Goal: Entertainment & Leisure: Consume media (video, audio)

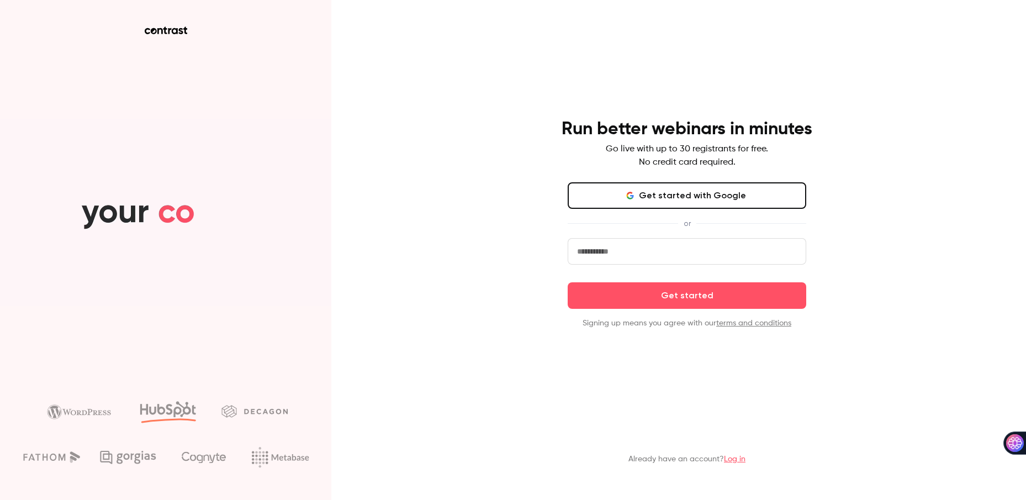
click at [678, 257] on input "email" at bounding box center [687, 251] width 239 height 27
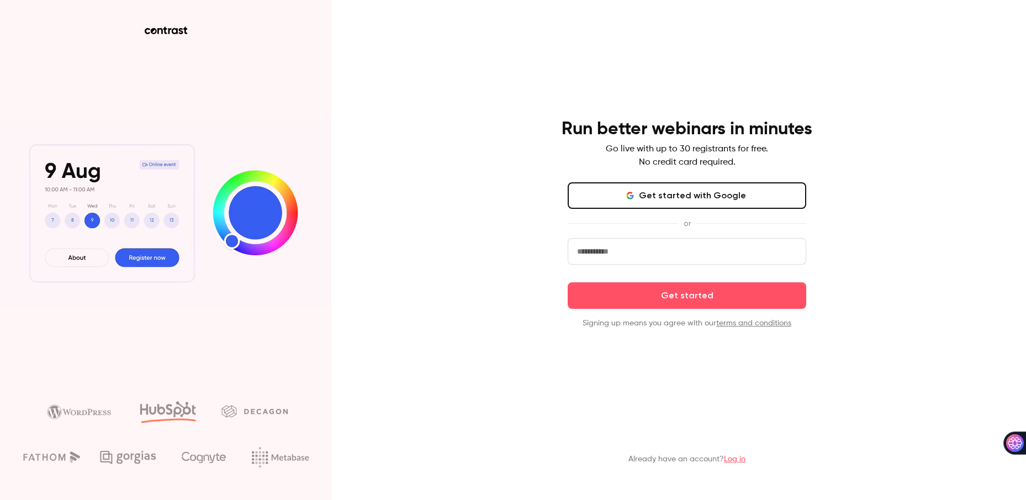
type input "**********"
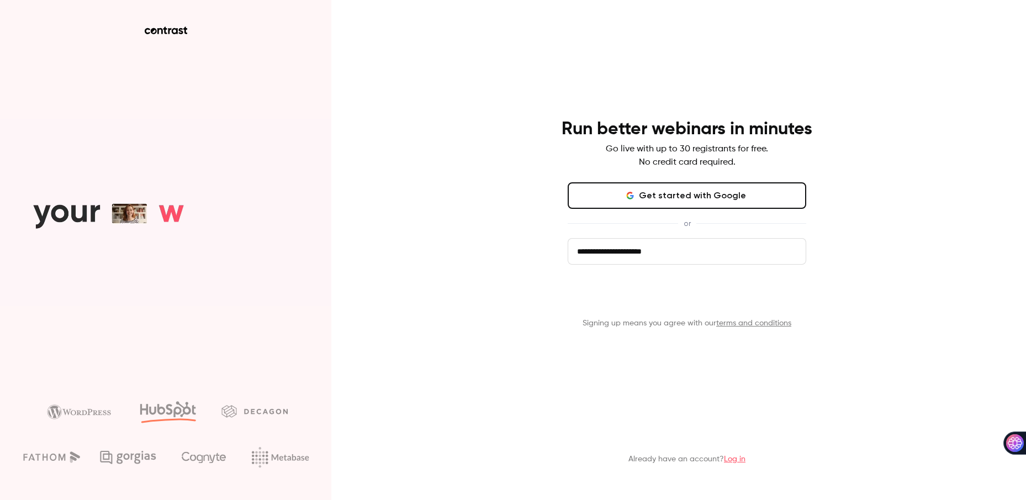
click at [689, 302] on button "Get started" at bounding box center [687, 295] width 239 height 27
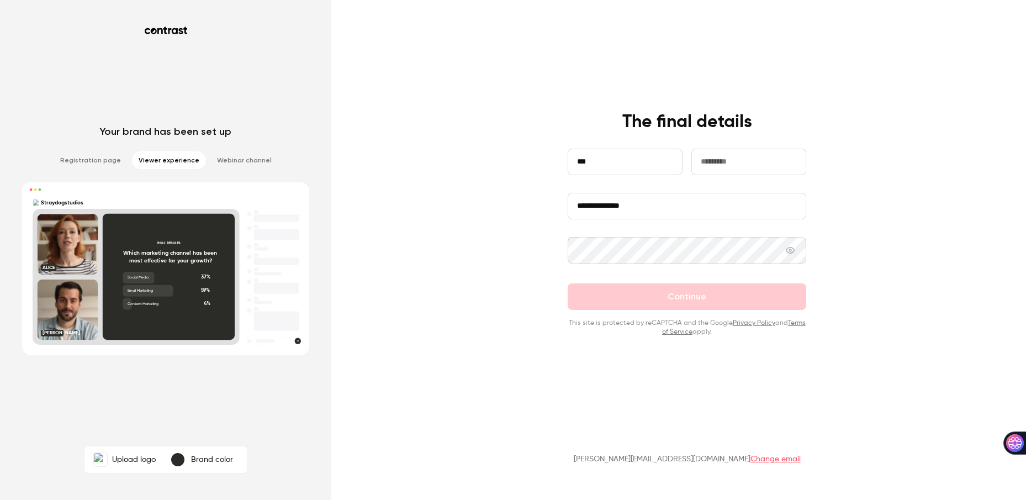
type input "****"
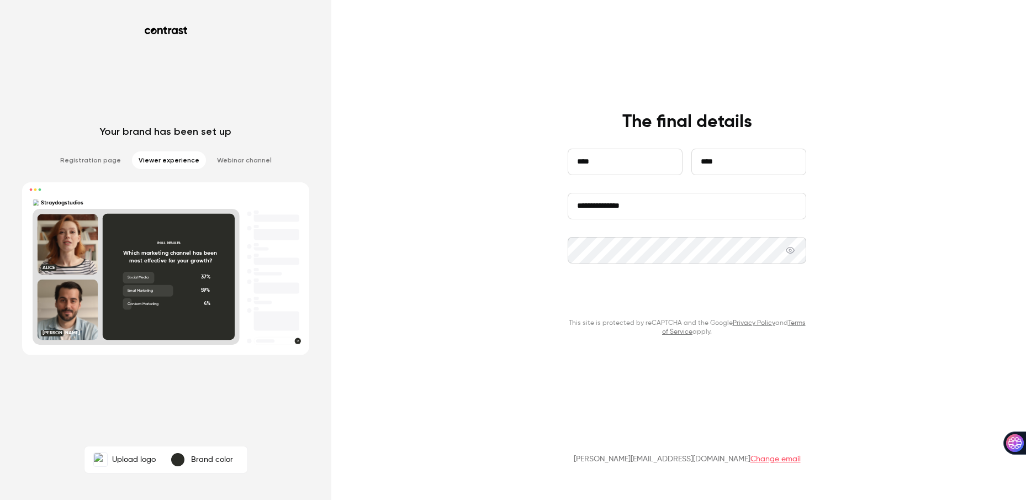
click at [711, 302] on button "Continue" at bounding box center [687, 296] width 239 height 27
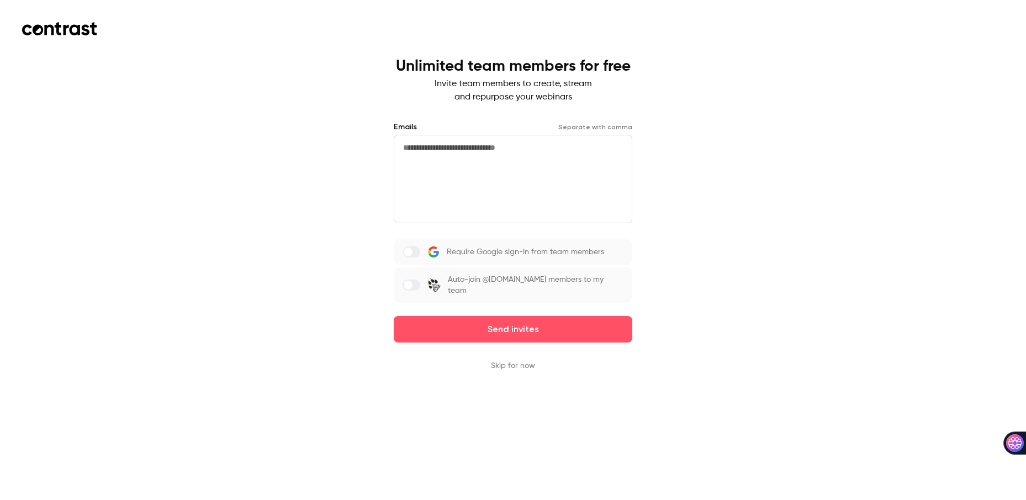
click at [513, 365] on button "Skip for now" at bounding box center [513, 365] width 44 height 11
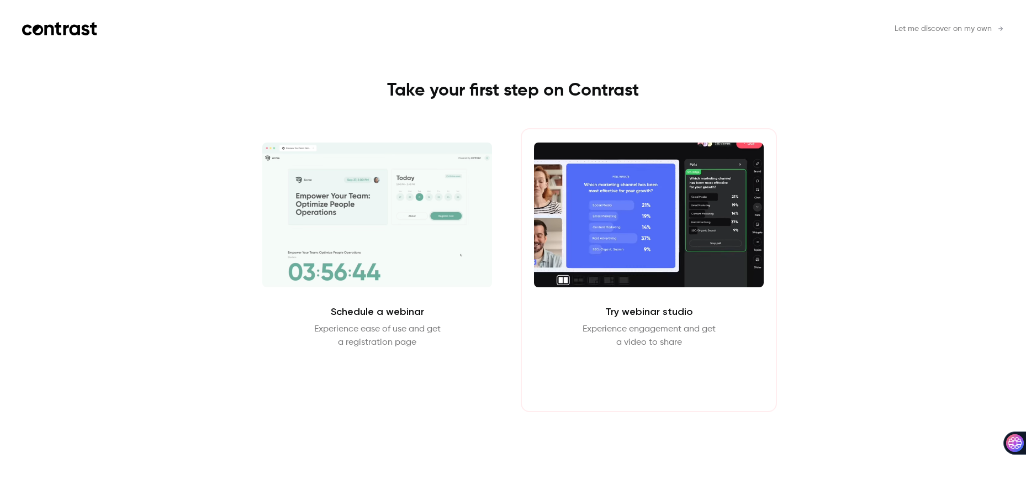
click at [632, 370] on button "Enter Studio" at bounding box center [649, 375] width 71 height 27
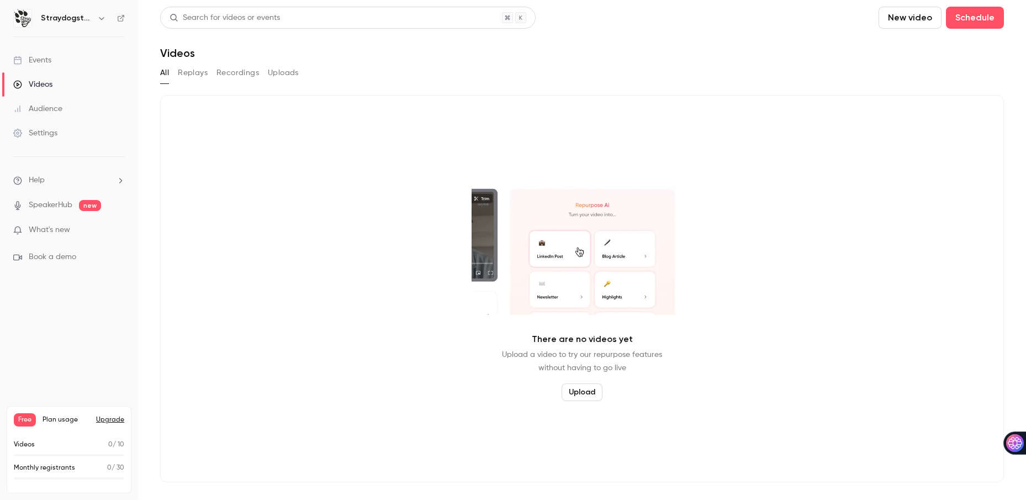
click at [19, 19] on img at bounding box center [23, 18] width 18 height 18
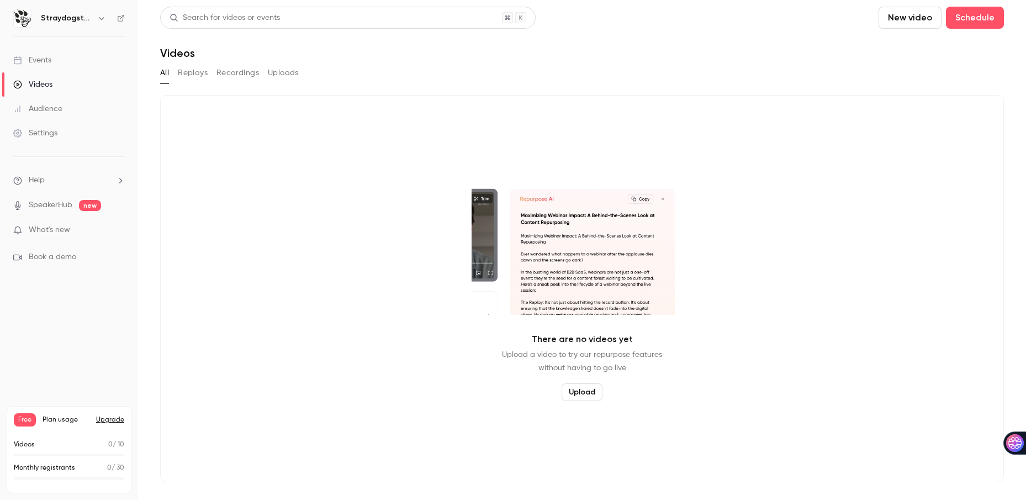
click at [236, 73] on button "Recordings" at bounding box center [238, 73] width 43 height 18
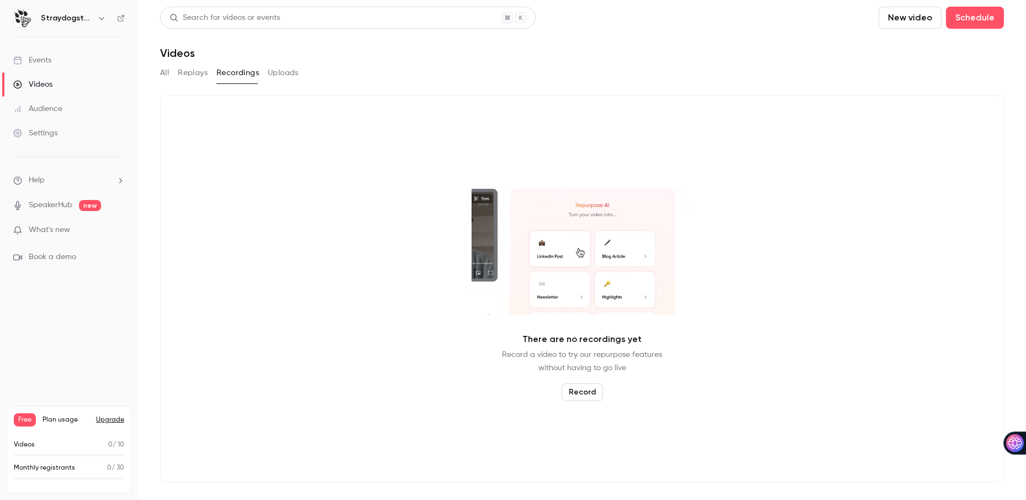
click at [193, 71] on button "Replays" at bounding box center [193, 73] width 30 height 18
click at [289, 73] on button "Uploads" at bounding box center [283, 73] width 31 height 18
click at [42, 60] on div "Events" at bounding box center [32, 60] width 38 height 11
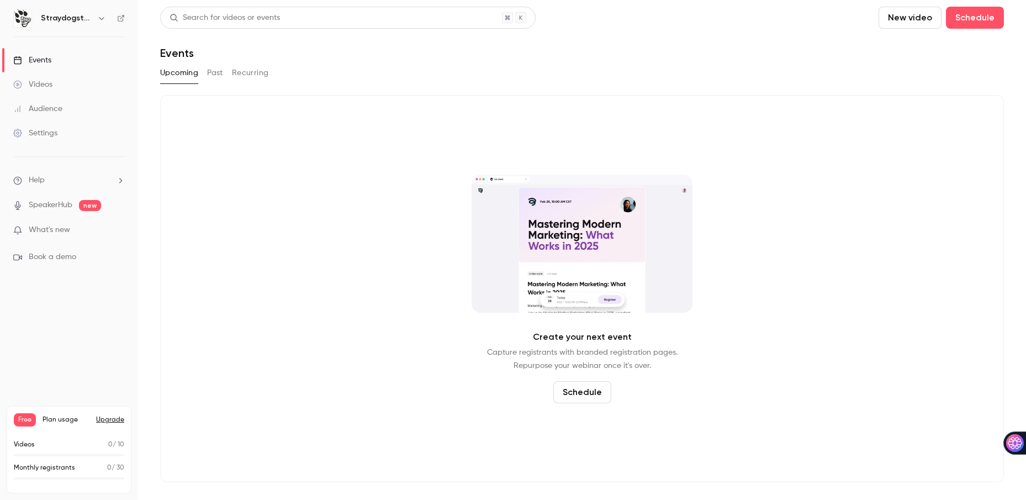
click at [212, 72] on button "Past" at bounding box center [215, 73] width 16 height 18
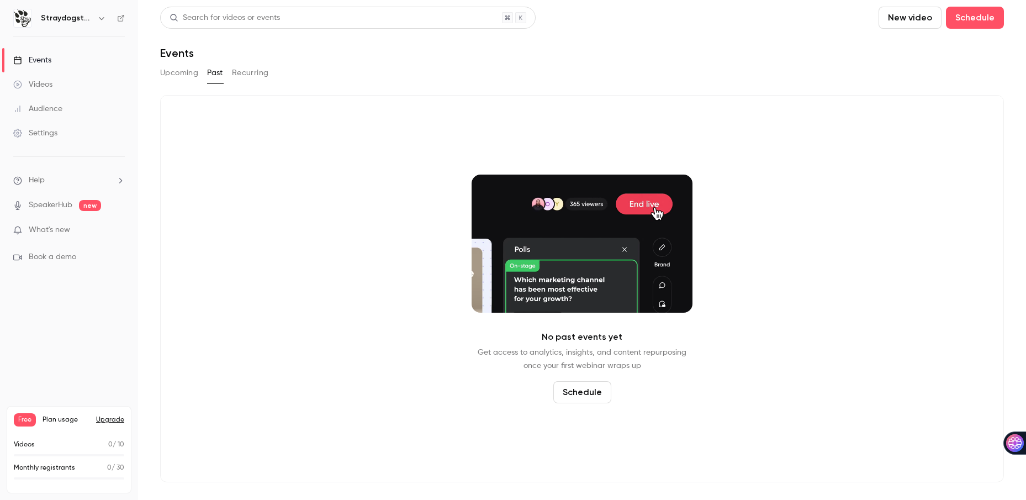
click at [46, 82] on div "Videos" at bounding box center [32, 84] width 39 height 11
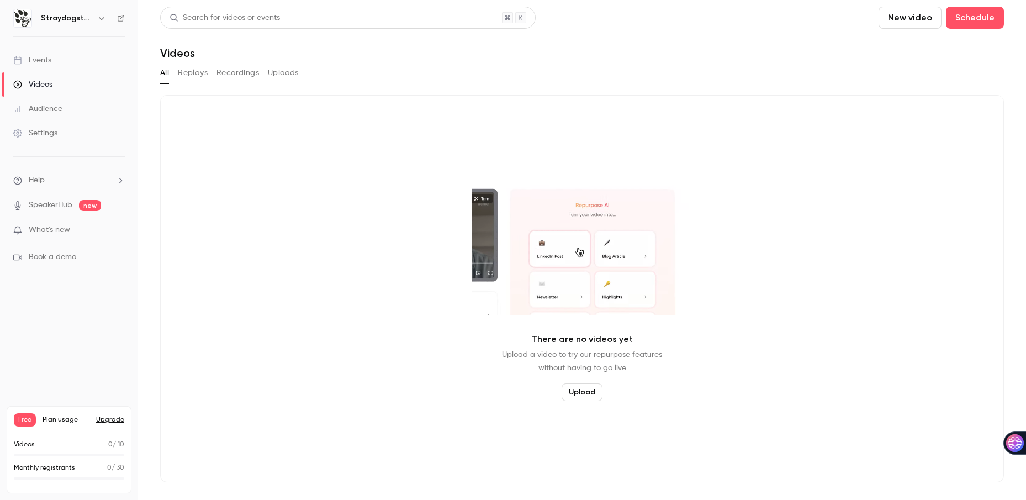
click at [228, 72] on button "Recordings" at bounding box center [238, 73] width 43 height 18
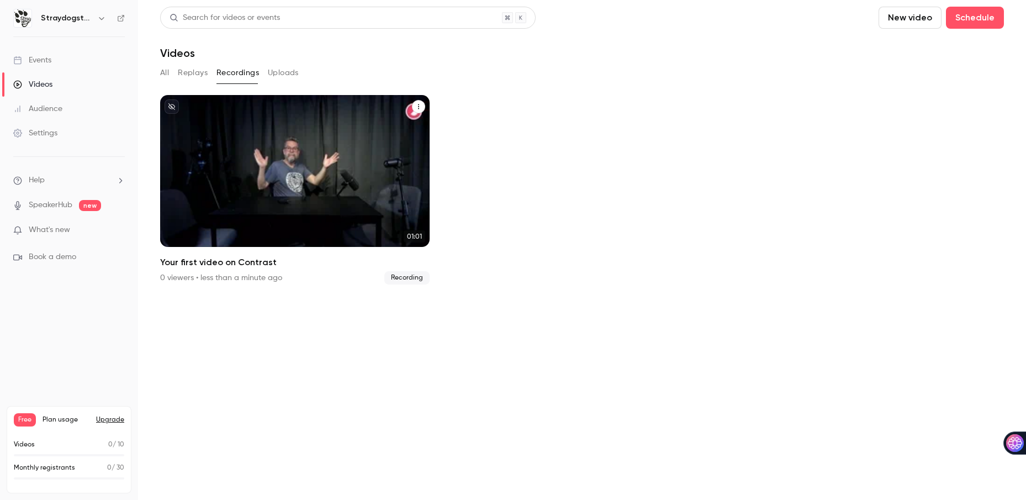
click at [273, 162] on div "Straydogstudios Sep 17 Your first video on Contrast" at bounding box center [295, 171] width 270 height 152
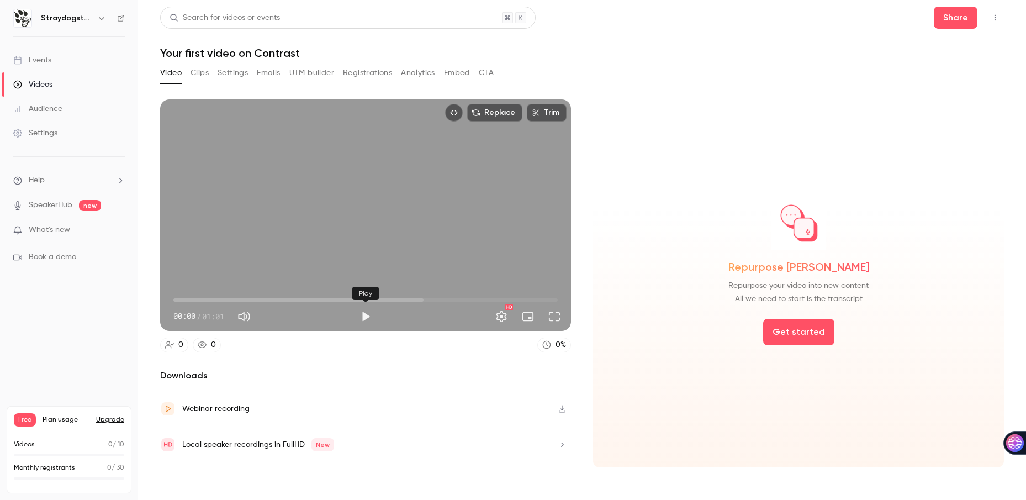
click at [368, 318] on button "Play" at bounding box center [366, 316] width 22 height 22
type input "****"
